Goal: Task Accomplishment & Management: Manage account settings

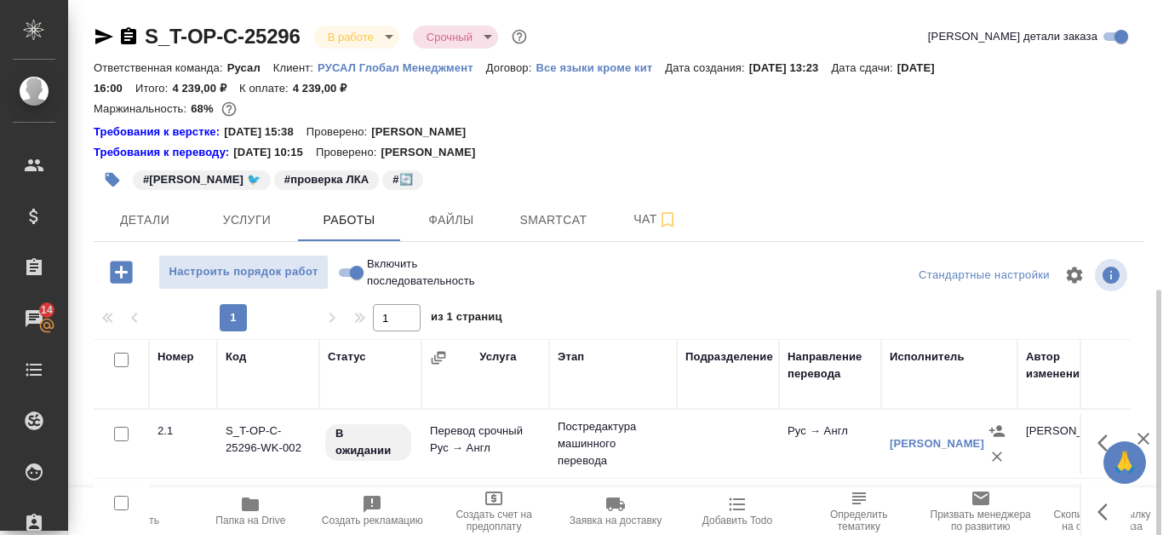
scroll to position [170, 0]
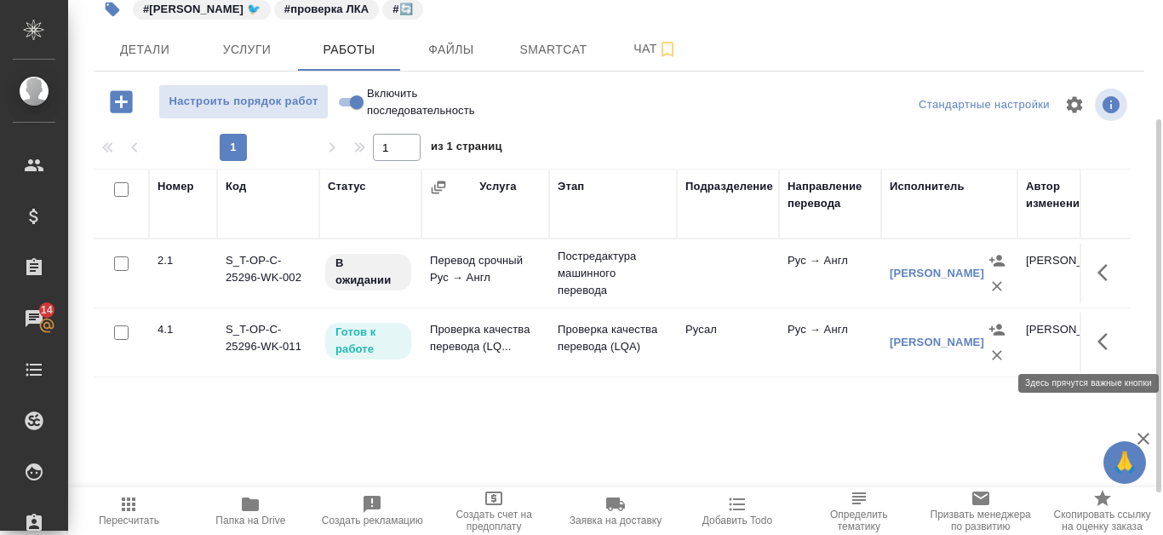
click at [1102, 326] on button "button" at bounding box center [1107, 341] width 41 height 41
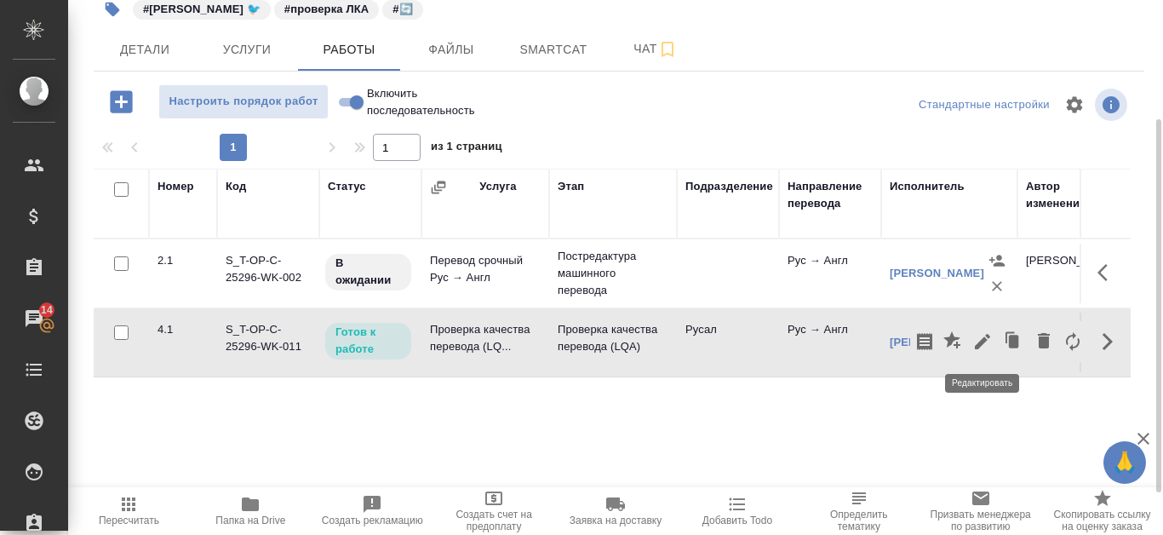
click at [977, 346] on icon "button" at bounding box center [982, 341] width 15 height 15
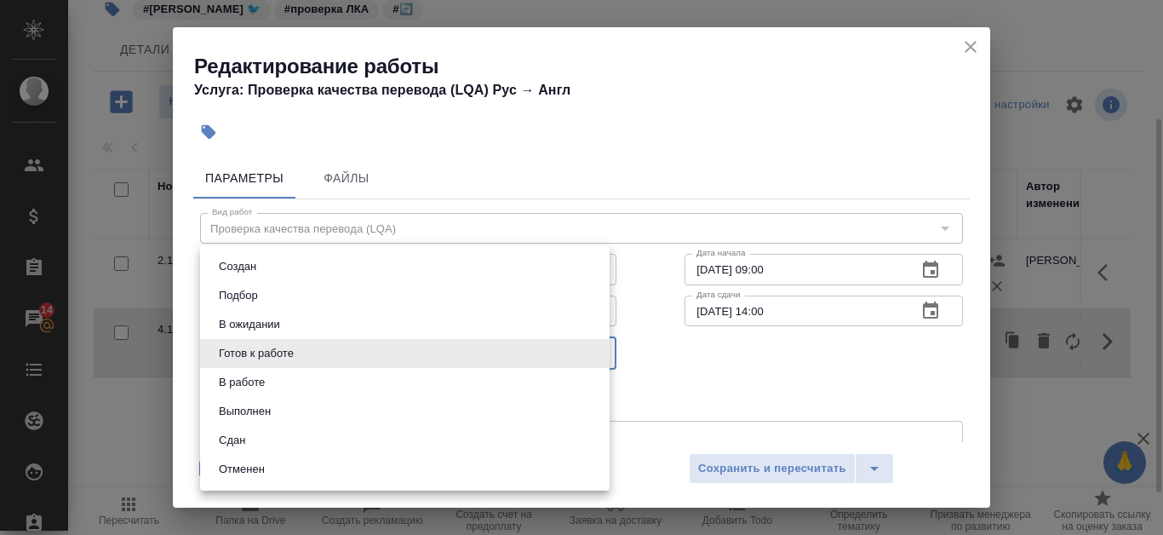
click at [602, 342] on body "🙏 .cls-1 fill:#fff; AWATERA Kanataeva Ekaterina Клиенты Спецификации Заказы 14 …" at bounding box center [581, 267] width 1163 height 535
click at [389, 433] on li "Сдан" at bounding box center [405, 440] width 410 height 29
type input "closed"
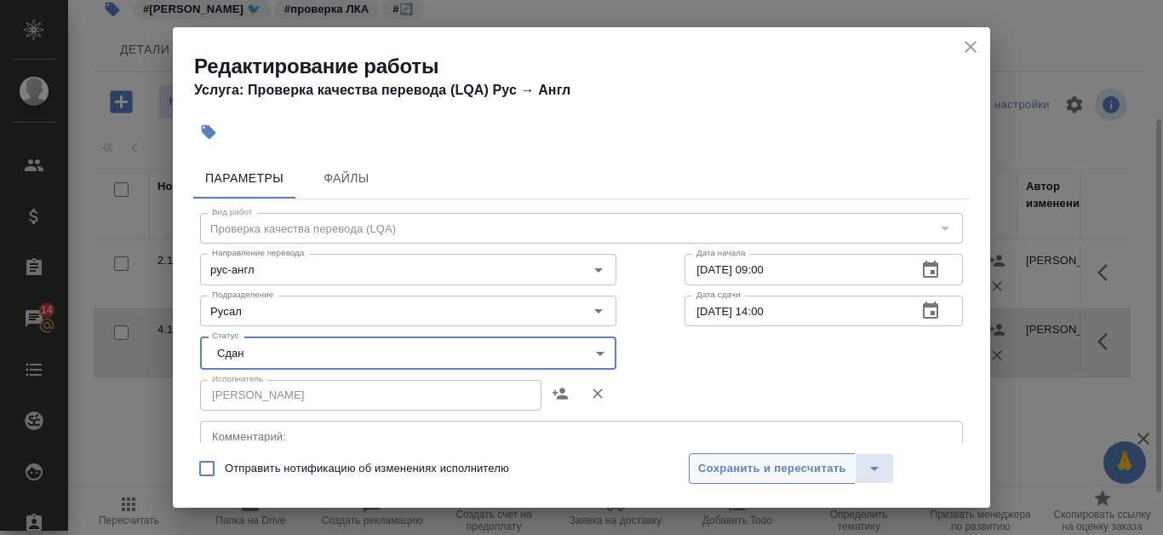
click at [799, 468] on span "Сохранить и пересчитать" at bounding box center [772, 469] width 148 height 20
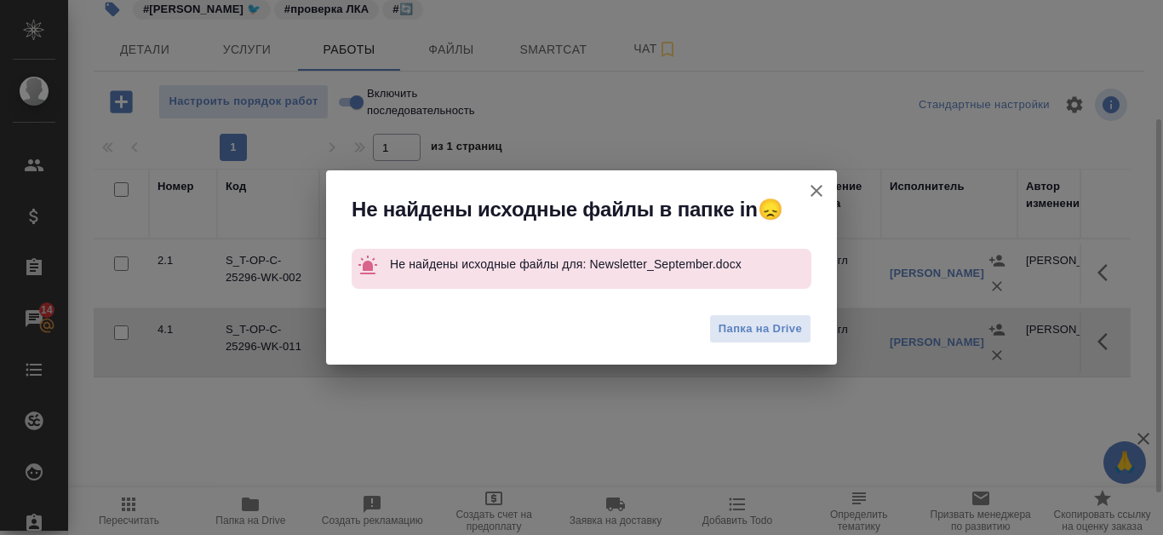
click at [817, 195] on icon "button" at bounding box center [816, 191] width 20 height 20
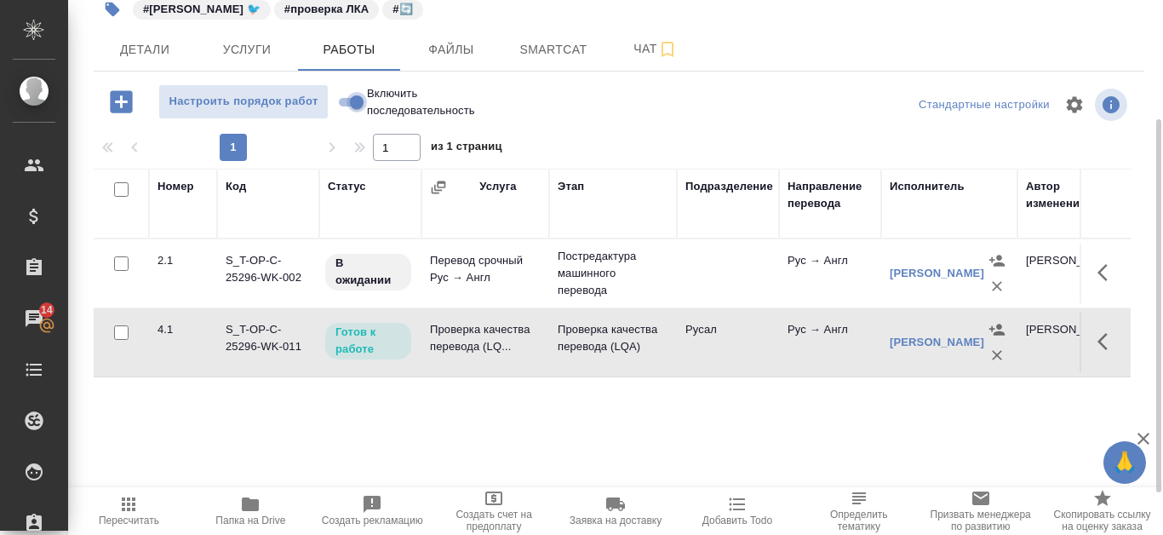
click at [346, 97] on input "Включить последовательность" at bounding box center [356, 102] width 61 height 20
checkbox input "true"
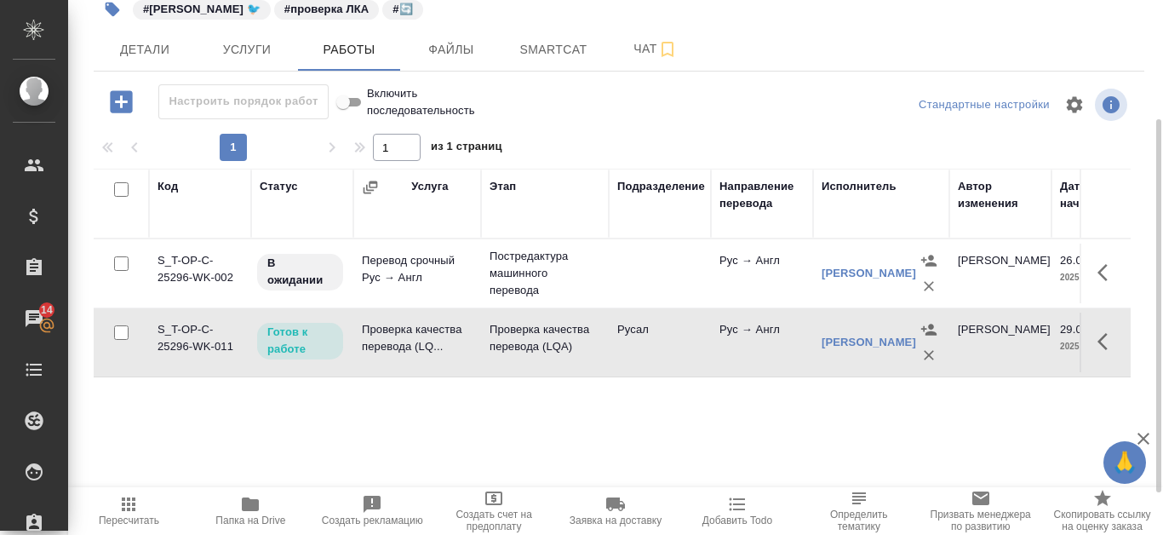
click at [354, 102] on input "Включить последовательность" at bounding box center [343, 102] width 61 height 20
checkbox input "false"
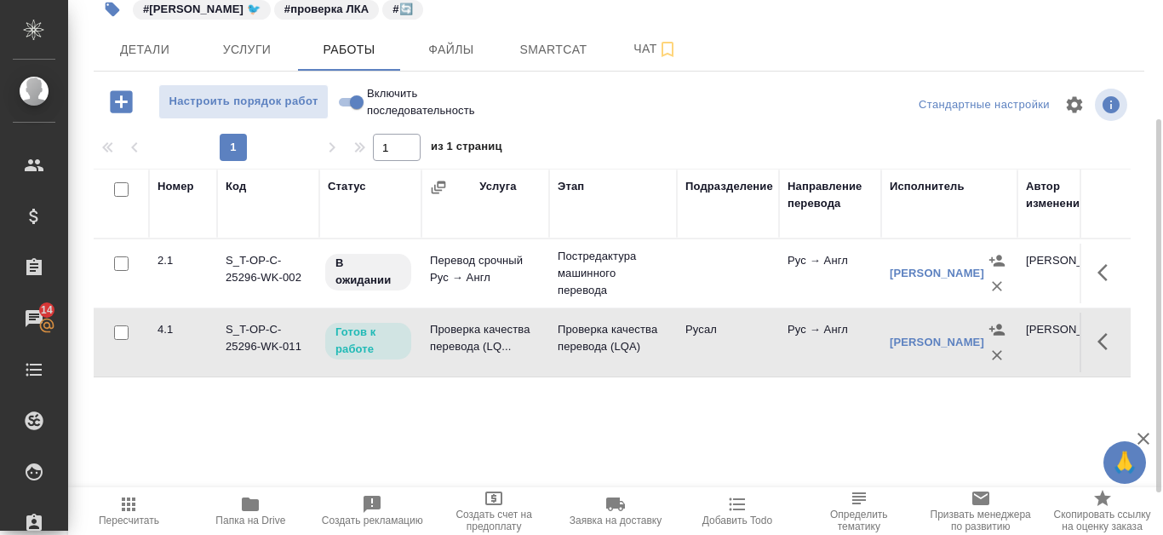
click at [1099, 343] on icon "button" at bounding box center [1103, 341] width 10 height 17
click at [984, 333] on icon "button" at bounding box center [983, 341] width 20 height 20
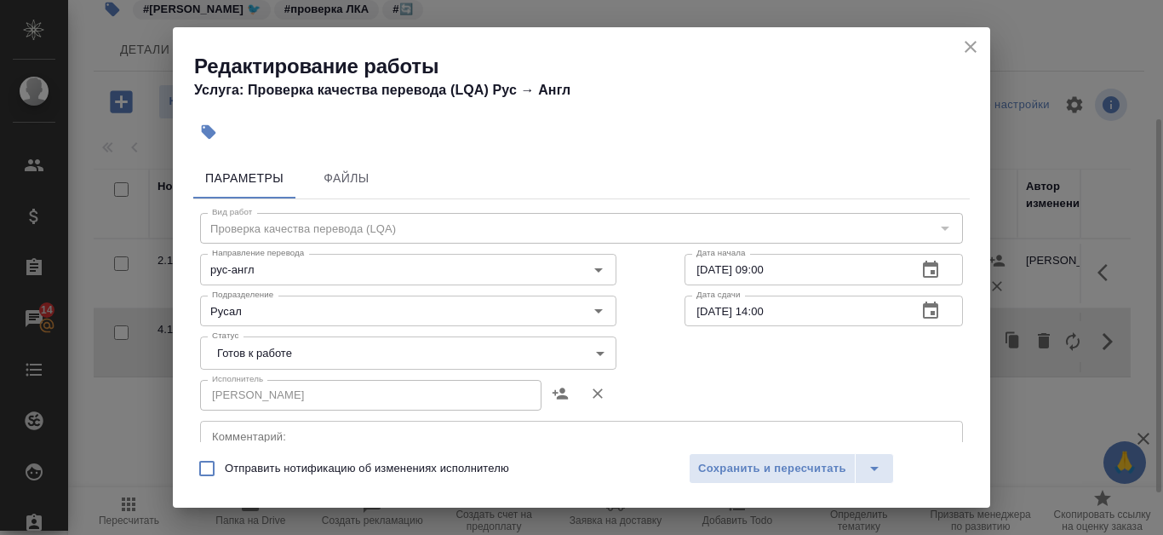
scroll to position [85, 0]
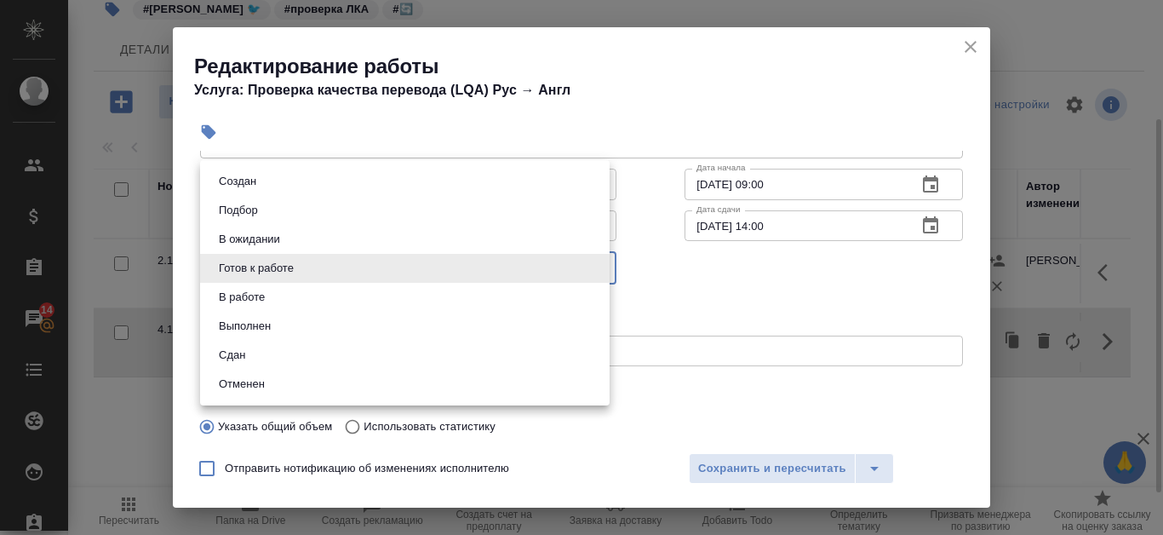
click at [594, 274] on body "🙏 .cls-1 fill:#fff; AWATERA Kanataeva Ekaterina Клиенты Спецификации Заказы 14 …" at bounding box center [581, 267] width 1163 height 535
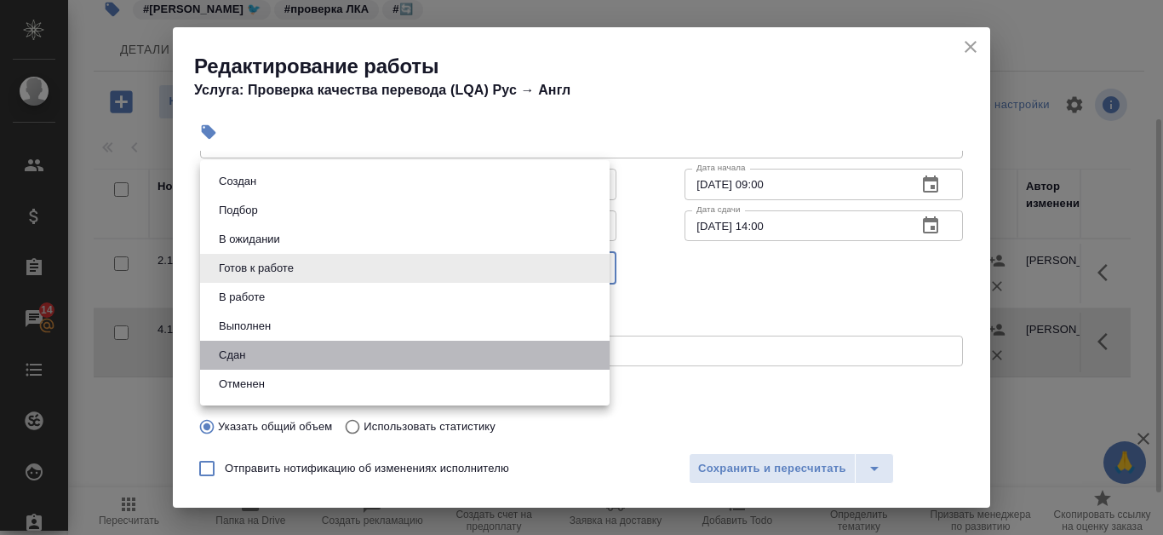
click at [475, 352] on li "Сдан" at bounding box center [405, 355] width 410 height 29
type input "closed"
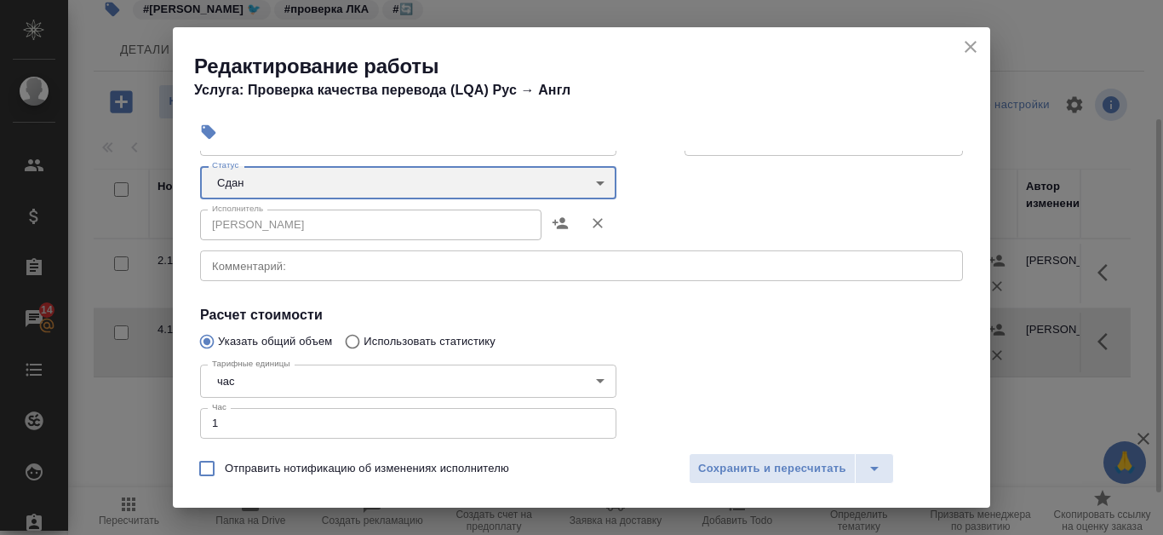
scroll to position [375, 0]
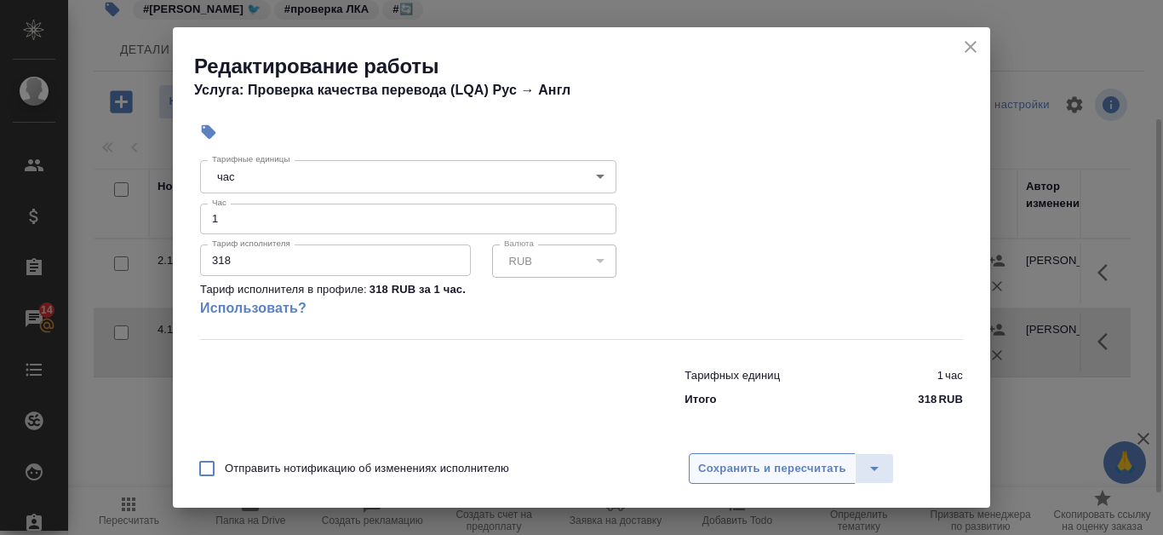
click at [782, 473] on span "Сохранить и пересчитать" at bounding box center [772, 469] width 148 height 20
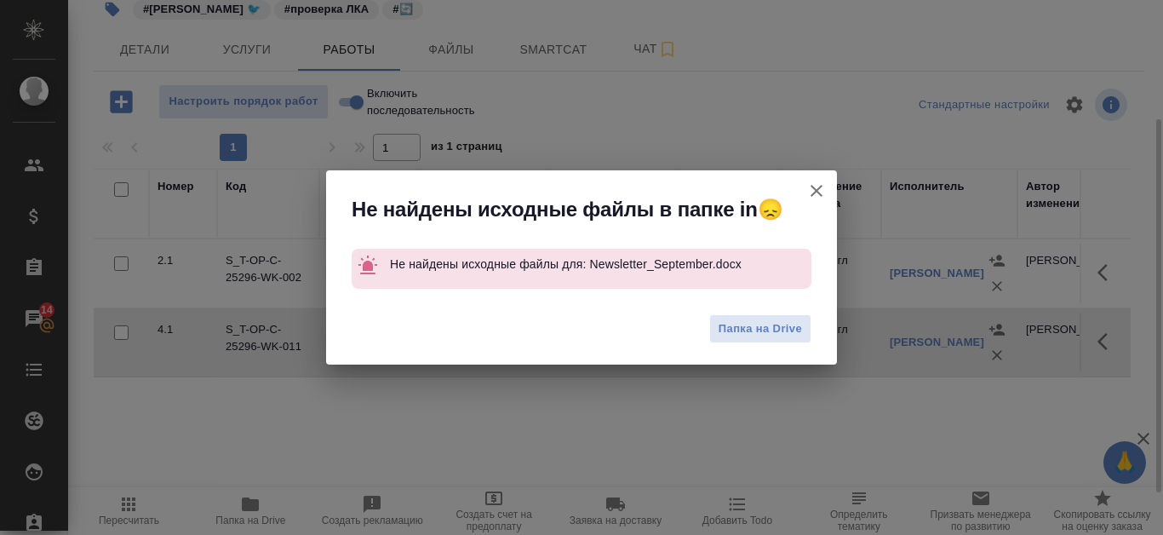
click at [816, 190] on icon "button" at bounding box center [817, 191] width 12 height 12
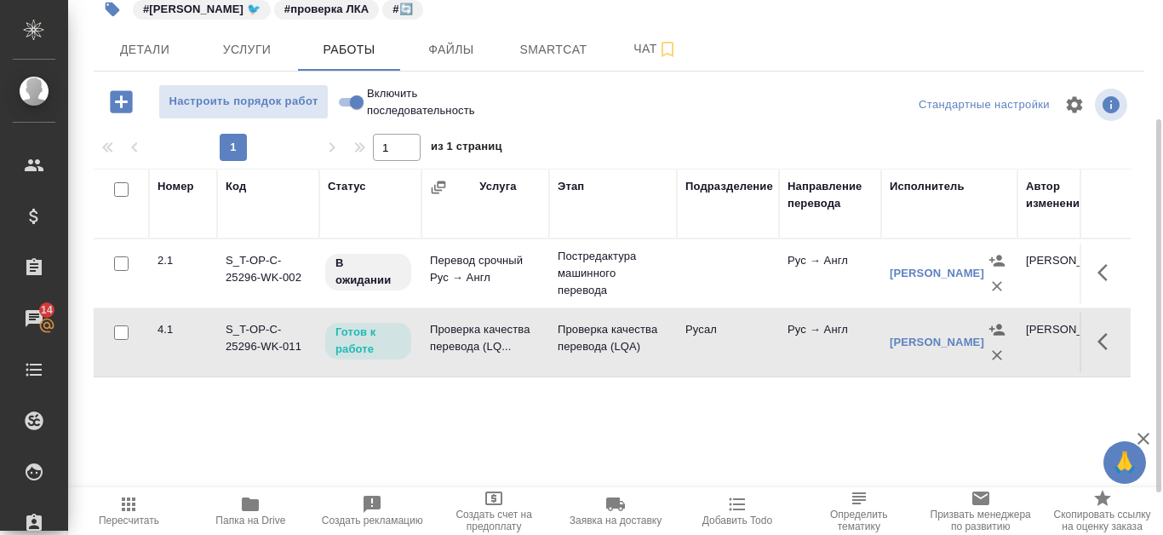
click at [347, 100] on input "Включить последовательность" at bounding box center [356, 102] width 61 height 20
checkbox input "true"
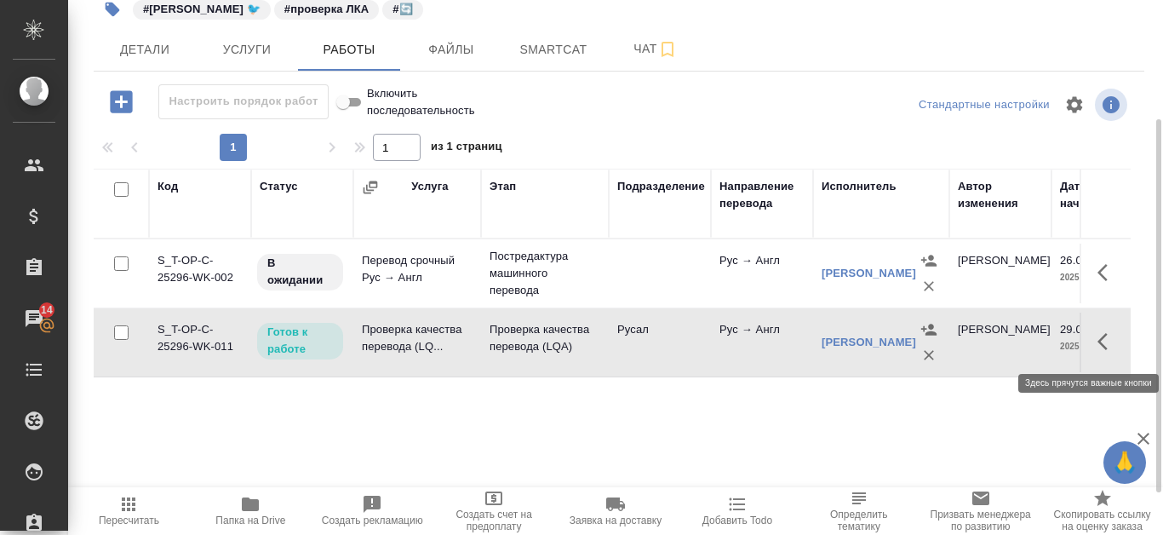
click at [1110, 336] on icon "button" at bounding box center [1108, 341] width 20 height 20
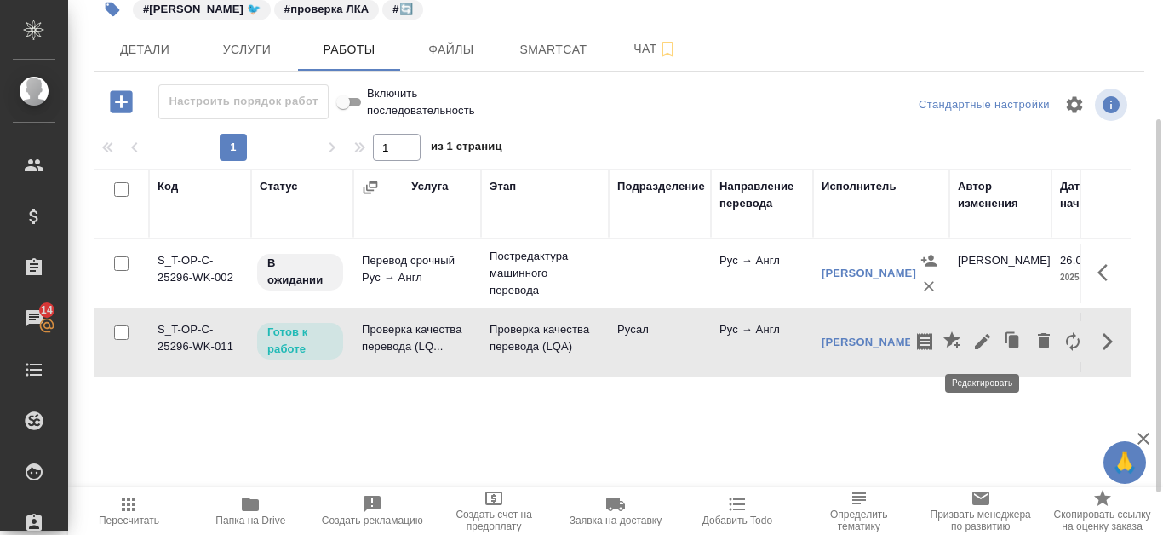
click at [994, 348] on button "button" at bounding box center [982, 341] width 29 height 41
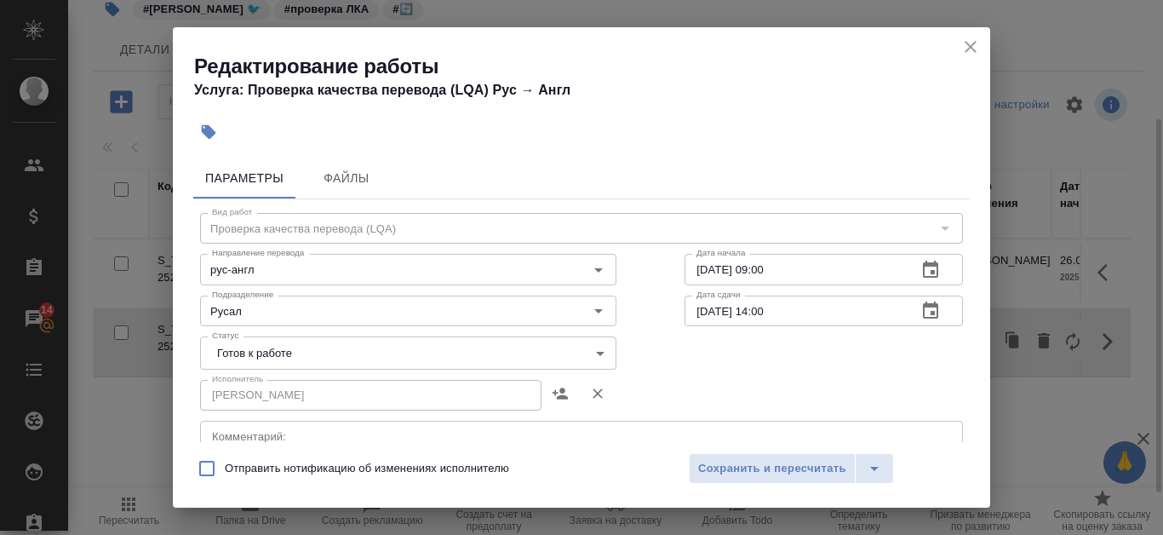
click at [589, 351] on body "🙏 .cls-1 fill:#fff; AWATERA Kanataeva Ekaterina Клиенты Спецификации Заказы 14 …" at bounding box center [581, 267] width 1163 height 535
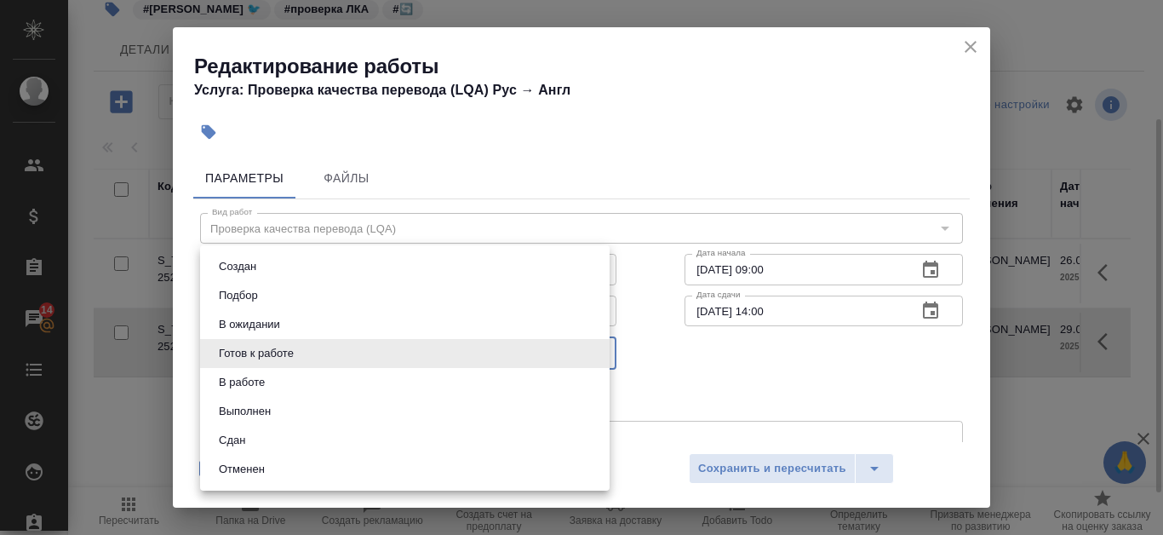
click at [289, 439] on li "Сдан" at bounding box center [405, 440] width 410 height 29
type input "closed"
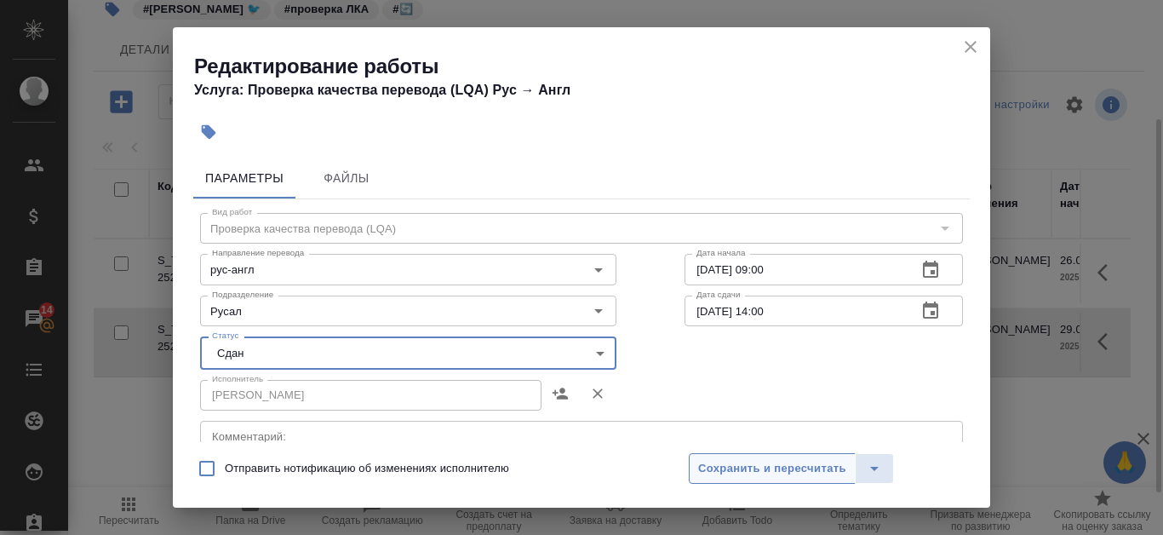
click at [831, 464] on span "Сохранить и пересчитать" at bounding box center [772, 469] width 148 height 20
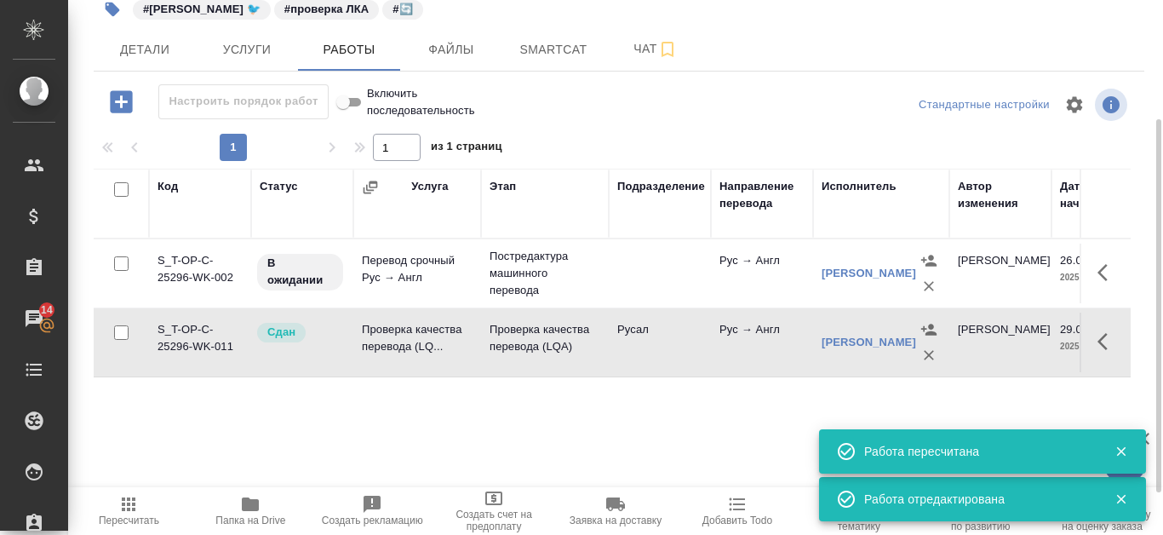
click at [353, 106] on input "Включить последовательность" at bounding box center [343, 102] width 61 height 20
checkbox input "false"
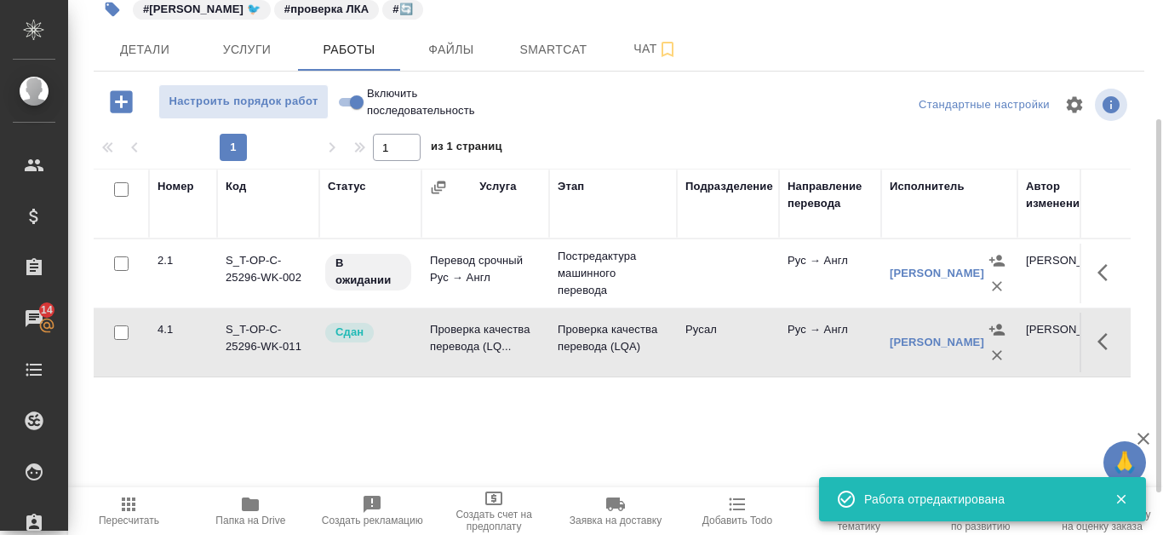
scroll to position [0, 0]
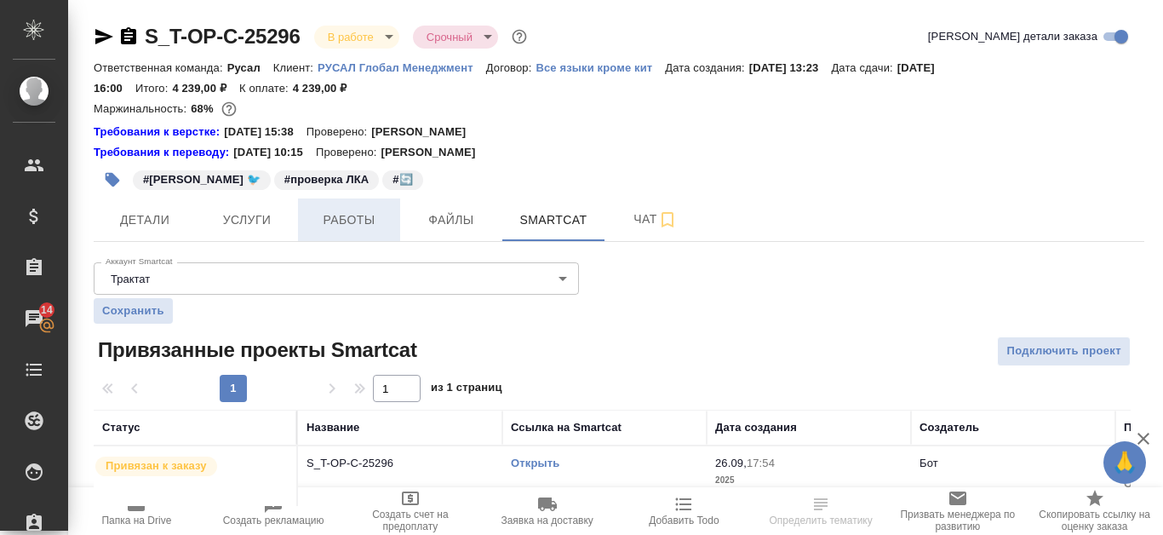
click at [348, 220] on span "Работы" at bounding box center [349, 219] width 82 height 21
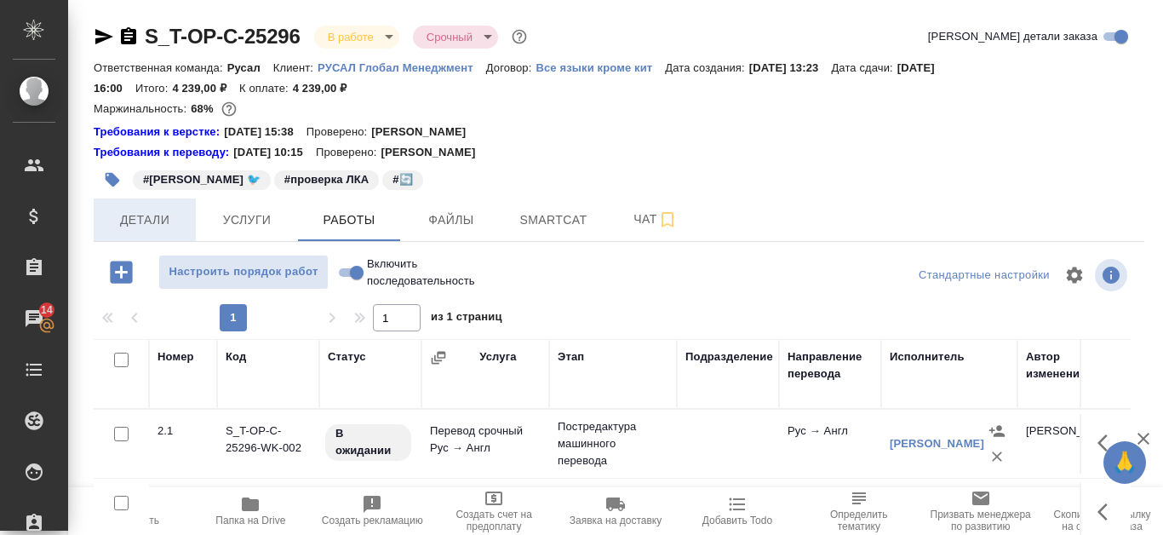
click at [146, 214] on span "Детали" at bounding box center [145, 219] width 82 height 21
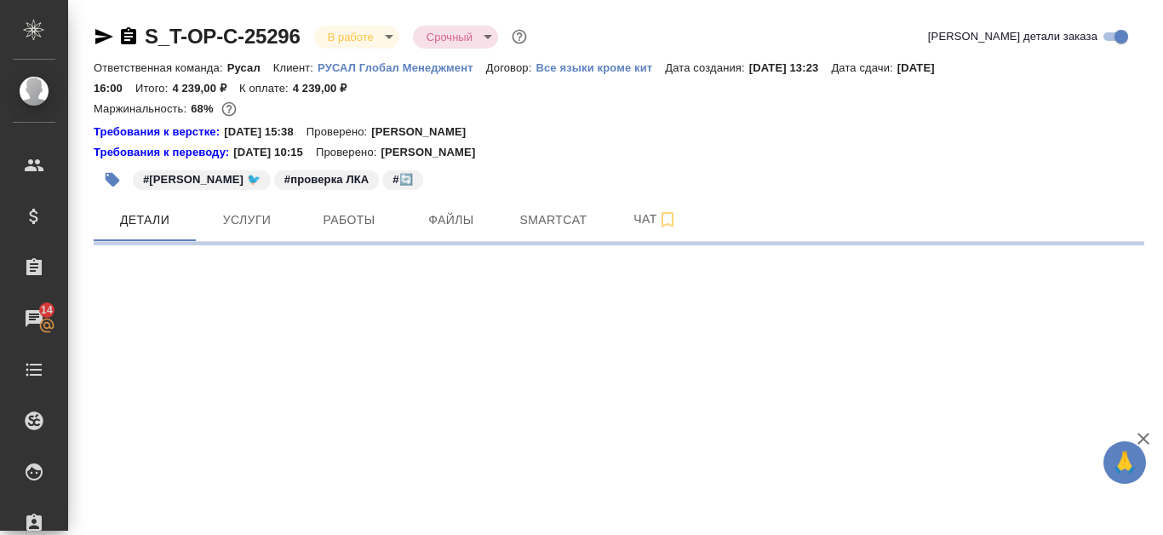
select select "RU"
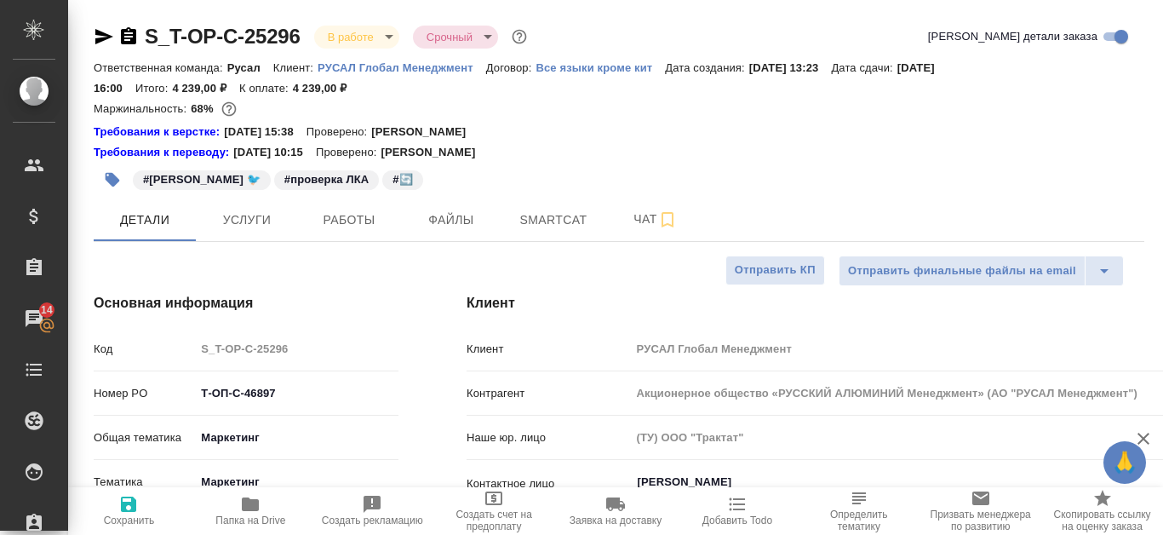
type textarea "x"
type input "Авдеенко Кирилл"
type input "Журавлева Александра"
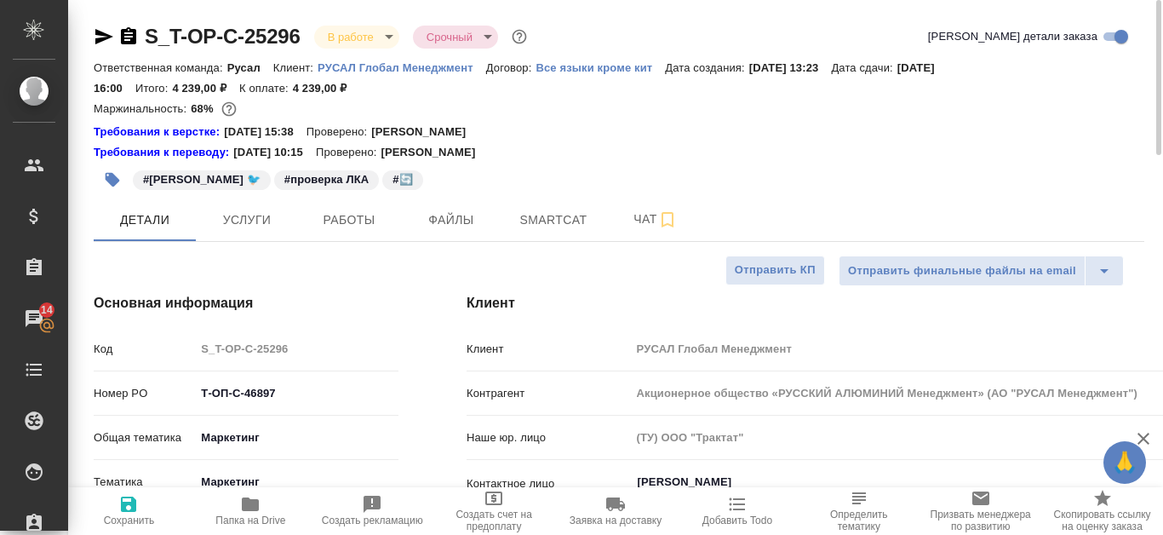
type textarea "x"
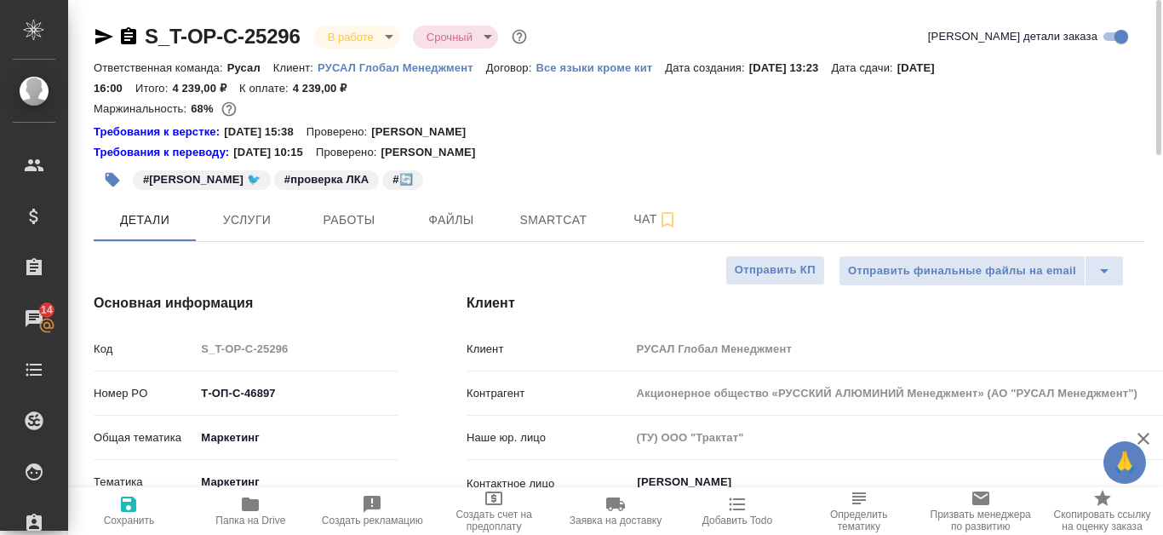
type textarea "x"
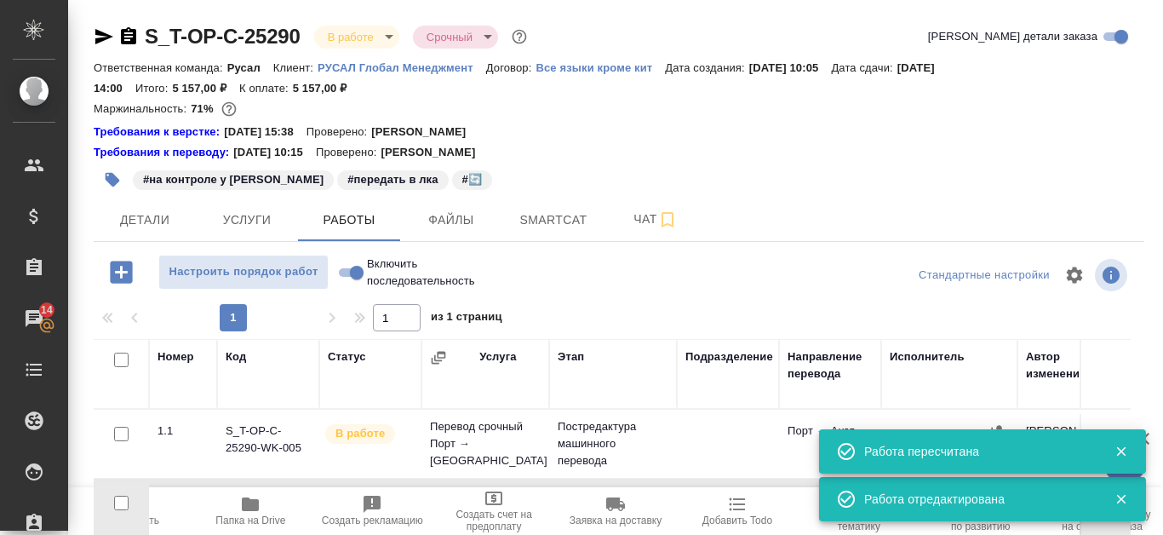
scroll to position [85, 0]
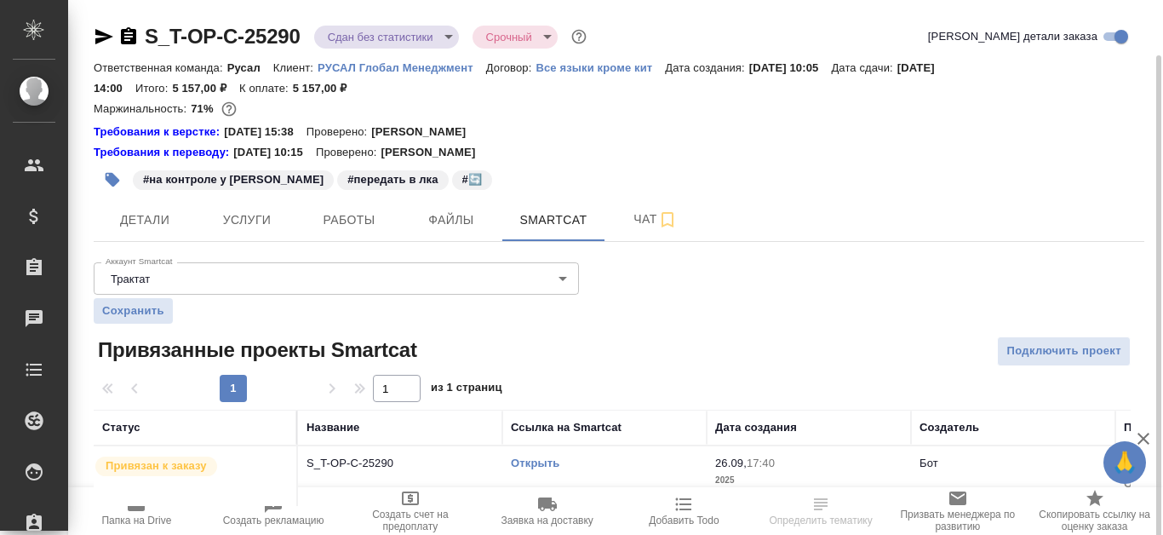
scroll to position [28, 0]
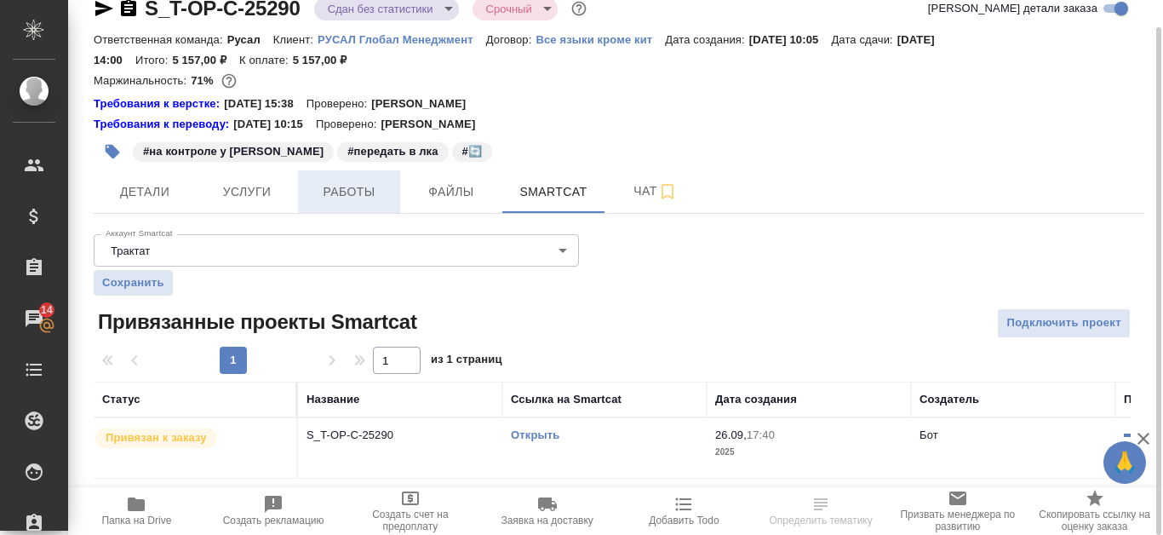
click at [378, 185] on span "Работы" at bounding box center [349, 191] width 82 height 21
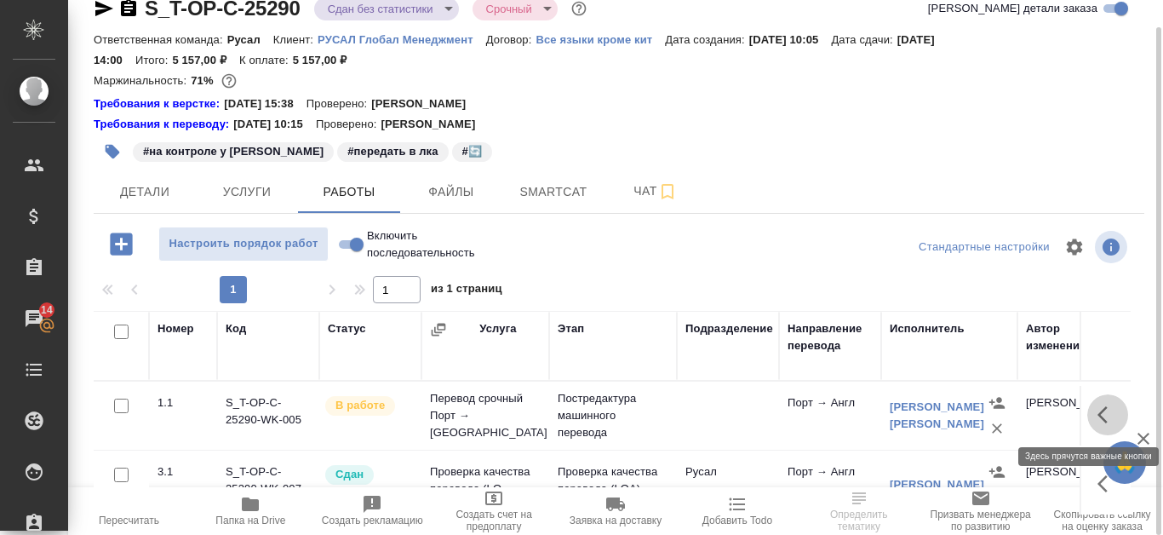
click at [1102, 414] on icon "button" at bounding box center [1108, 415] width 20 height 20
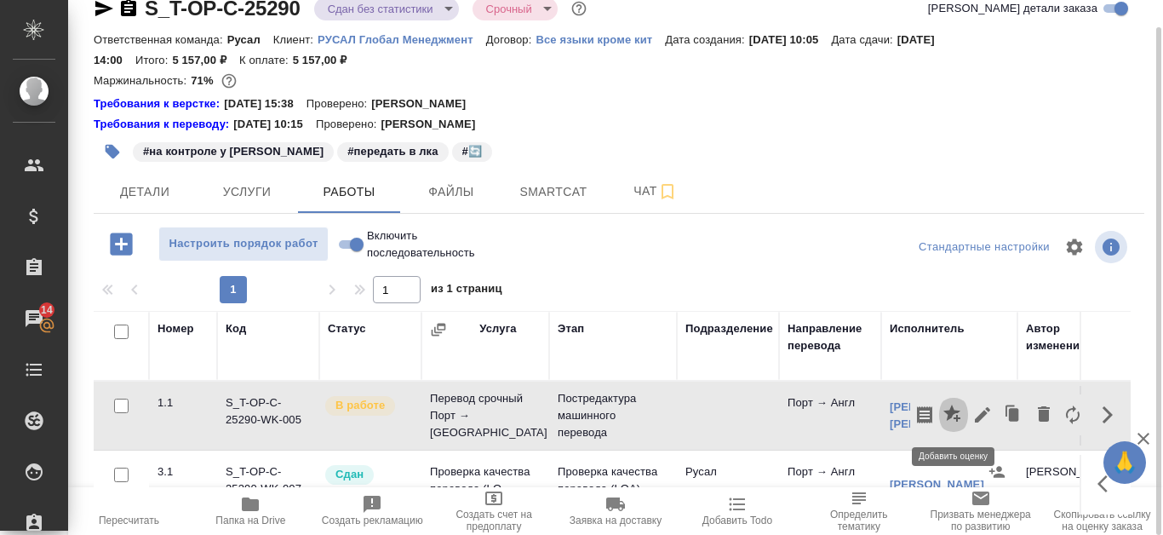
click at [949, 408] on icon "button" at bounding box center [954, 415] width 20 height 20
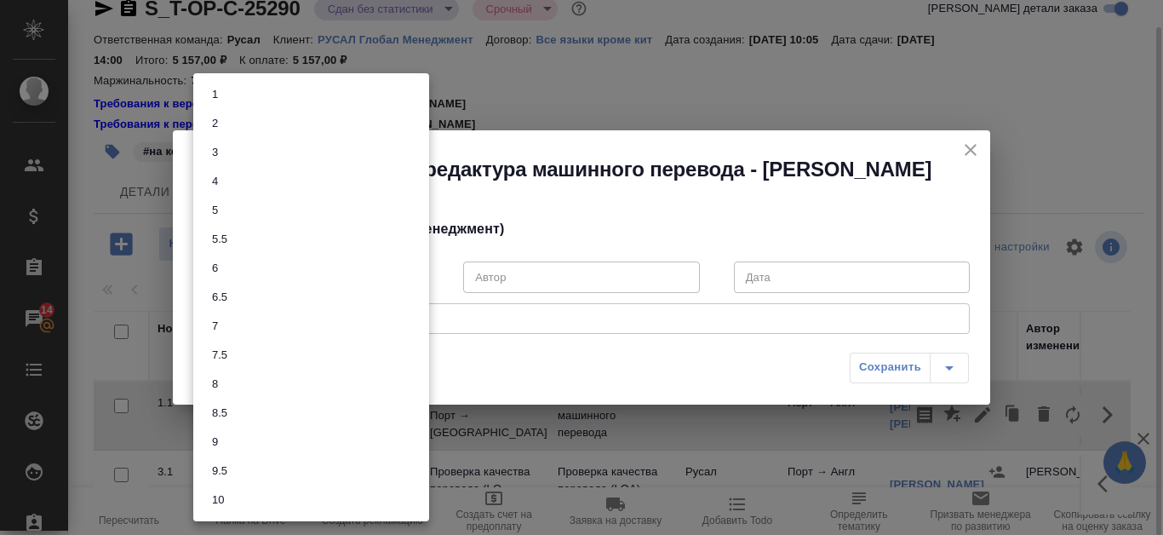
click at [416, 273] on body "🙏 .cls-1 fill:#fff; AWATERA Kanataeva Ekaterina Клиенты Спецификации Заказы 14 …" at bounding box center [581, 267] width 1163 height 535
click at [318, 299] on li "6.5" at bounding box center [311, 297] width 236 height 29
type input "6.5"
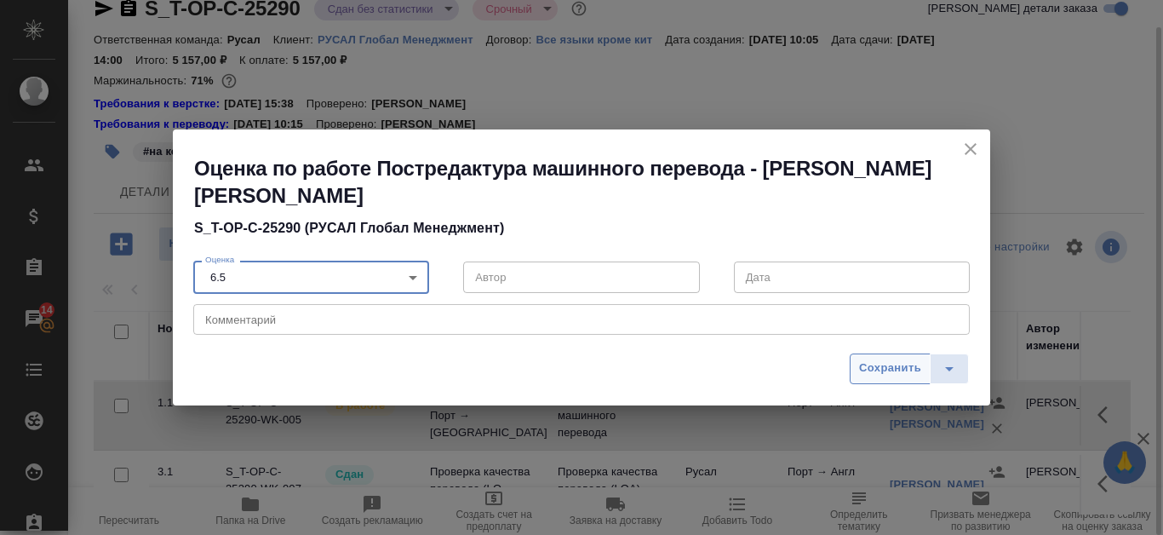
click at [880, 366] on span "Сохранить" at bounding box center [890, 369] width 62 height 20
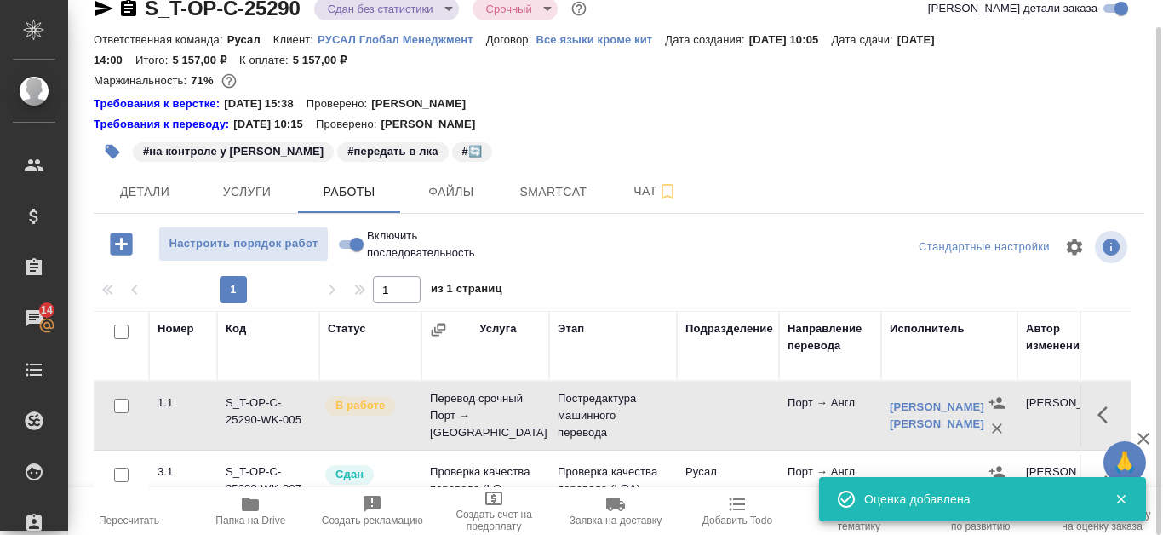
scroll to position [113, 0]
